Goal: Transaction & Acquisition: Purchase product/service

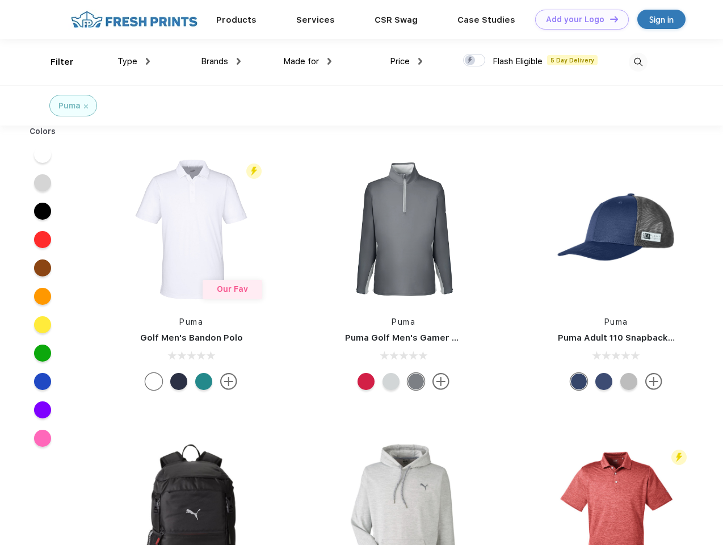
scroll to position [1, 0]
click at [578, 19] on link "Add your Logo Design Tool" at bounding box center [582, 20] width 94 height 20
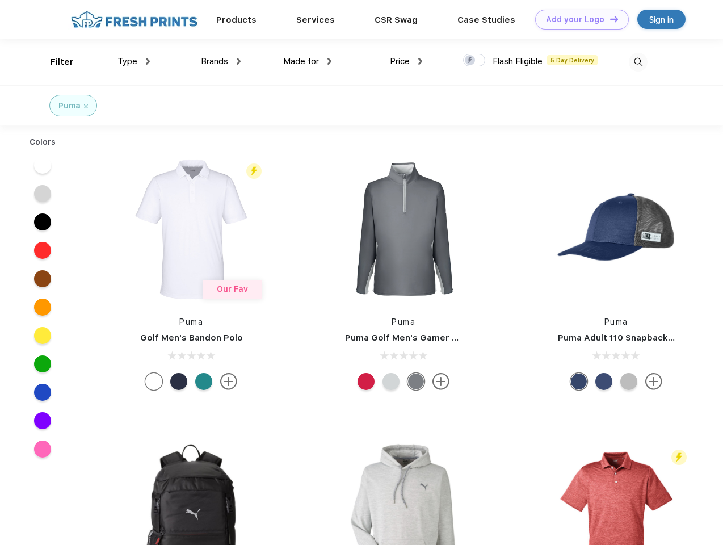
click at [0, 0] on div "Design Tool" at bounding box center [0, 0] width 0 height 0
click at [609, 19] on link "Add your Logo Design Tool" at bounding box center [582, 20] width 94 height 20
click at [54, 62] on div "Filter" at bounding box center [62, 62] width 23 height 13
click at [134, 61] on span "Type" at bounding box center [127, 61] width 20 height 10
click at [221, 61] on span "Brands" at bounding box center [214, 61] width 27 height 10
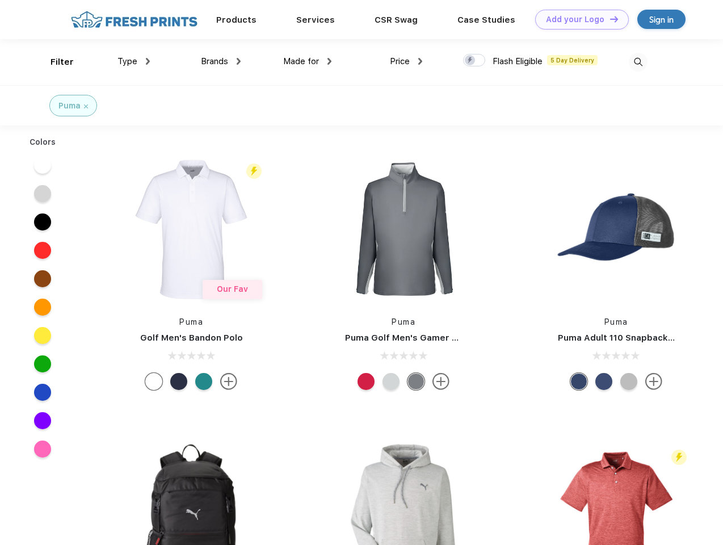
click at [308, 61] on span "Made for" at bounding box center [301, 61] width 36 height 10
click at [406, 61] on span "Price" at bounding box center [400, 61] width 20 height 10
click at [475, 61] on div at bounding box center [474, 60] width 22 height 12
click at [471, 61] on input "checkbox" at bounding box center [466, 56] width 7 height 7
click at [638, 62] on img at bounding box center [638, 62] width 19 height 19
